Goal: Find specific page/section

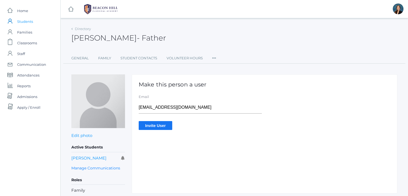
click at [23, 23] on span "Students" at bounding box center [25, 21] width 16 height 11
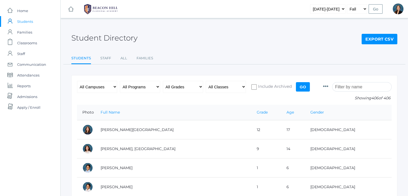
click at [348, 85] on input "search" at bounding box center [362, 86] width 60 height 9
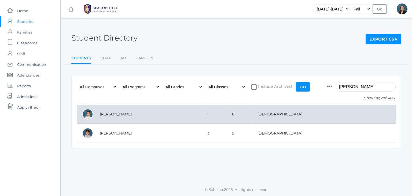
type input "owen"
click at [128, 111] on td "[PERSON_NAME]" at bounding box center [147, 114] width 107 height 19
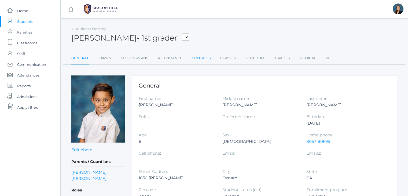
click at [203, 58] on link "Contacts" at bounding box center [201, 58] width 19 height 11
